Goal: Task Accomplishment & Management: Manage account settings

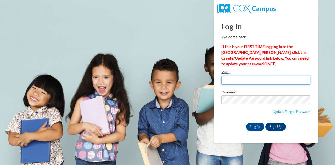
click at [254, 81] on input "Email" at bounding box center [265, 80] width 89 height 9
click at [262, 69] on div "Log In Welcome back! If this is your FIRST TIME logging in to the NEW Cox Campu…" at bounding box center [265, 73] width 89 height 115
click at [260, 82] on input "Email" at bounding box center [265, 80] width 89 height 9
type input "[EMAIL_ADDRESS][DOMAIN_NAME]"
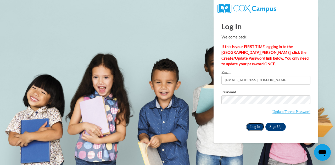
click at [251, 124] on input "Log In" at bounding box center [255, 127] width 18 height 8
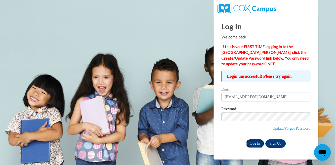
click at [250, 144] on input "Log In" at bounding box center [255, 143] width 18 height 8
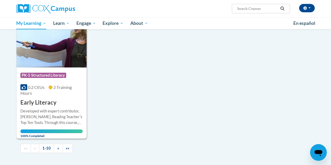
scroll to position [538, 0]
click at [48, 108] on div at bounding box center [51, 108] width 62 height 0
